Goal: Navigation & Orientation: Find specific page/section

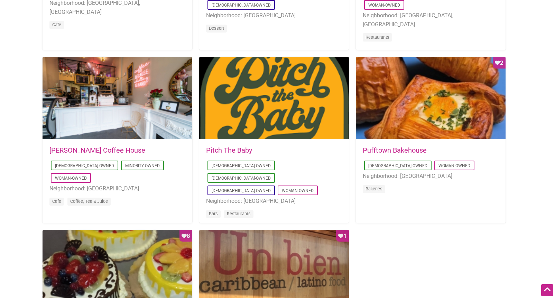
scroll to position [484, 0]
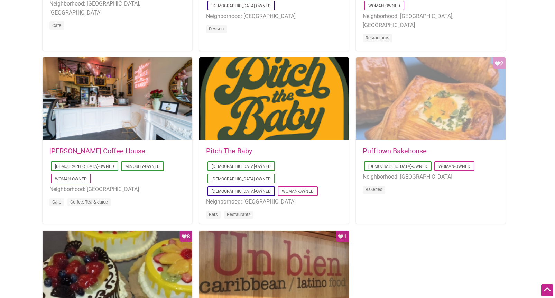
click at [427, 113] on div "Favorite Count 2" at bounding box center [431, 98] width 150 height 83
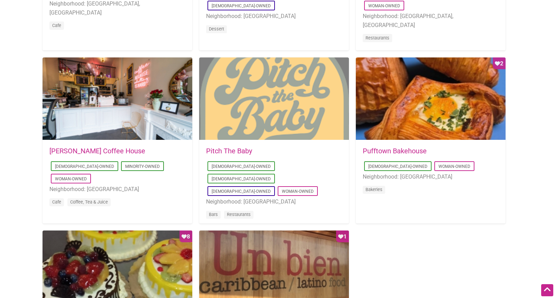
click at [234, 111] on div at bounding box center [274, 98] width 150 height 83
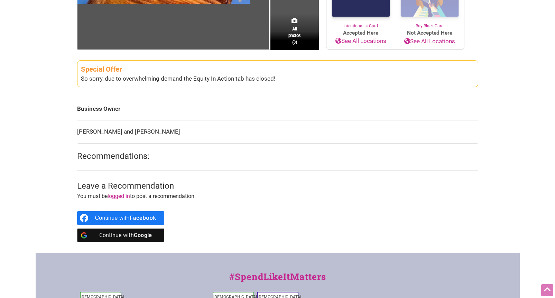
scroll to position [173, 0]
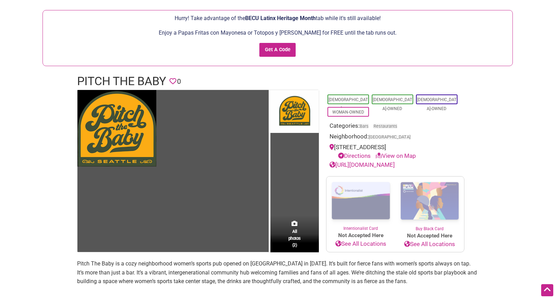
scroll to position [35, 0]
